Goal: Transaction & Acquisition: Download file/media

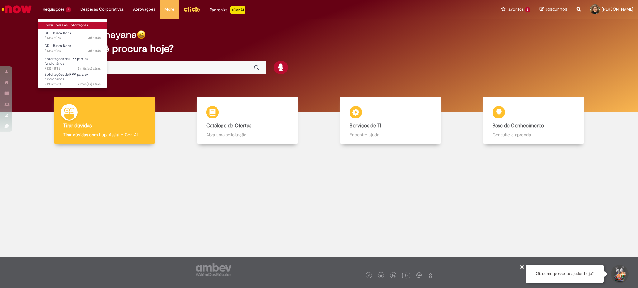
click at [61, 25] on link "Exibir Todas as Solicitações" at bounding box center [72, 25] width 69 height 7
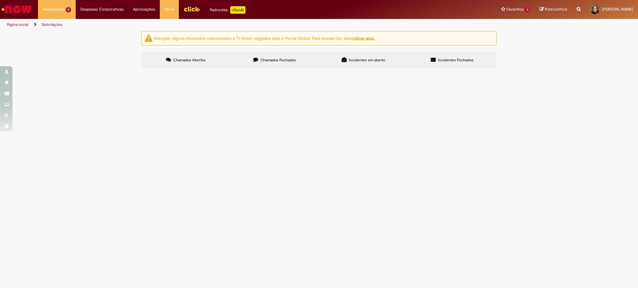
click at [290, 58] on span "Chamados Fechados" at bounding box center [278, 60] width 36 height 5
click at [0, 0] on span "Boa tarde tendo em vista processo judicial gostaríamos de uma prévia a unidade" at bounding box center [0, 0] width 0 height 0
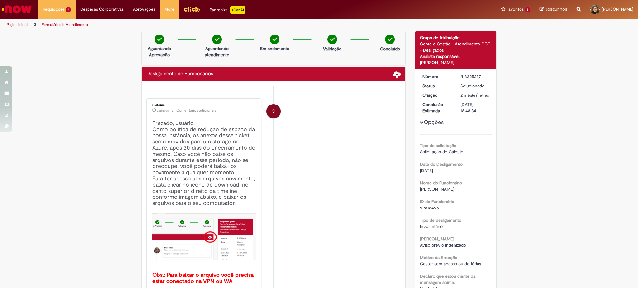
click at [390, 79] on div "Desligamento de Funcionários" at bounding box center [274, 74] width 264 height 14
click at [393, 77] on span at bounding box center [396, 74] width 7 height 7
click at [393, 72] on span at bounding box center [396, 74] width 7 height 7
click at [393, 78] on span at bounding box center [396, 74] width 7 height 7
click at [399, 74] on div "Desligamento de Funcionários Baixar anexos" at bounding box center [274, 74] width 264 height 14
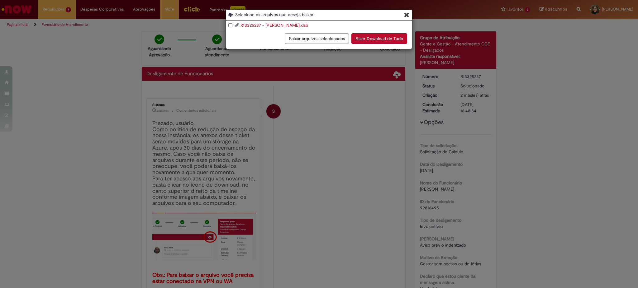
click at [256, 24] on link "R13325237 - [PERSON_NAME].xlsb" at bounding box center [275, 25] width 68 height 6
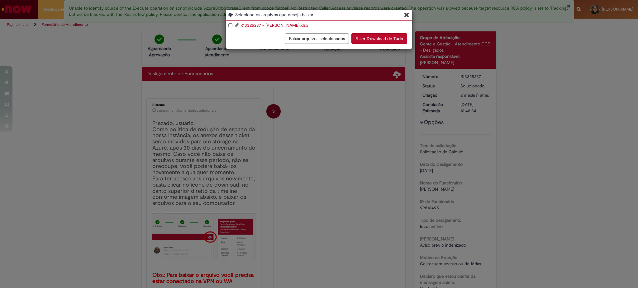
click at [383, 94] on div "Selecione os arquivos que deseja baixar: R13325237 - [PERSON_NAME].xlsb Baixar …" at bounding box center [319, 144] width 638 height 288
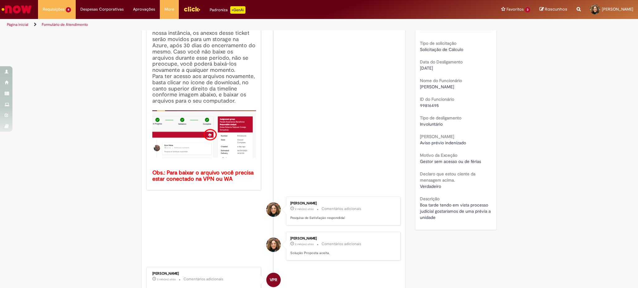
scroll to position [125, 0]
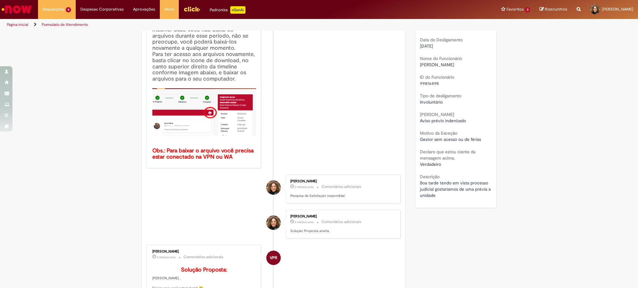
click at [70, 142] on div "Verificar Código de Barras Aguardando Aprovação Aguardando atendimento Em andam…" at bounding box center [319, 206] width 638 height 599
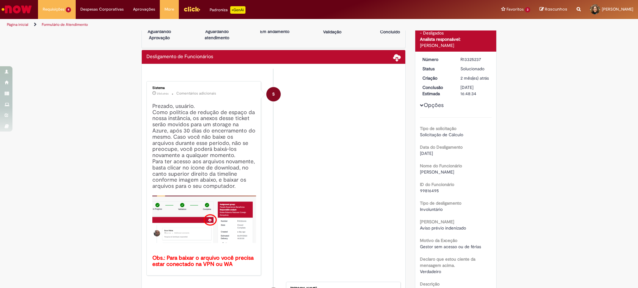
scroll to position [0, 0]
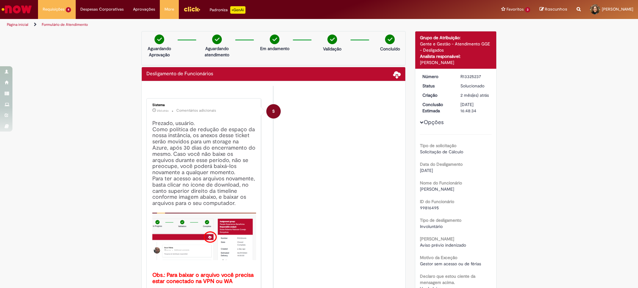
click at [348, 19] on ul "Página inicial Formulário de Atendimento" at bounding box center [213, 25] width 416 height 12
